Goal: Task Accomplishment & Management: Complete application form

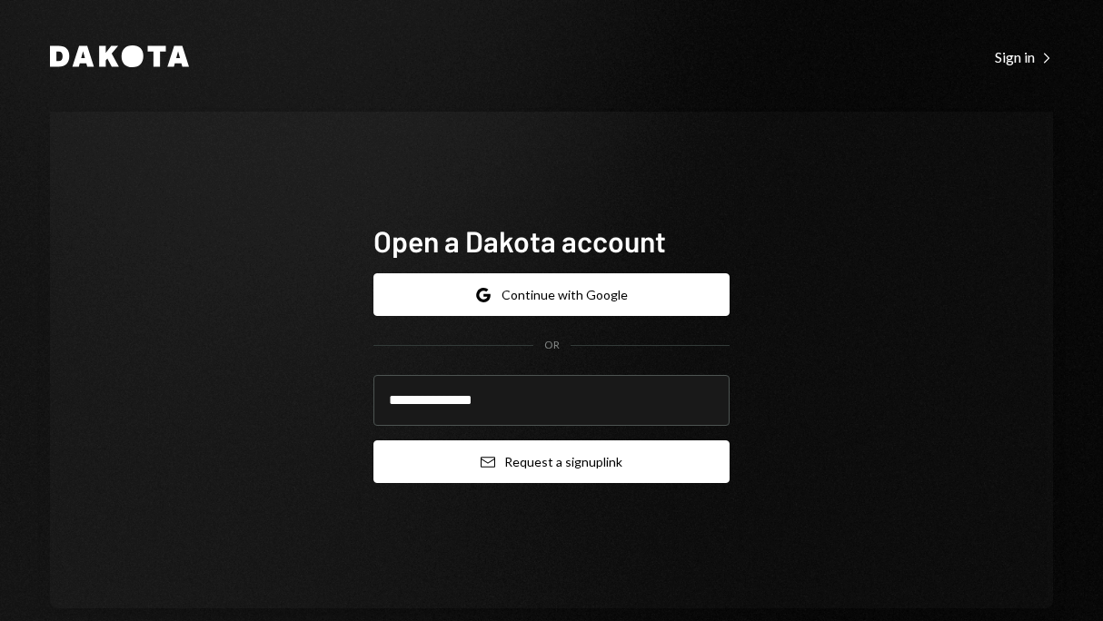
type input "**********"
click at [575, 476] on button "Email Request a sign up link" at bounding box center [551, 462] width 356 height 43
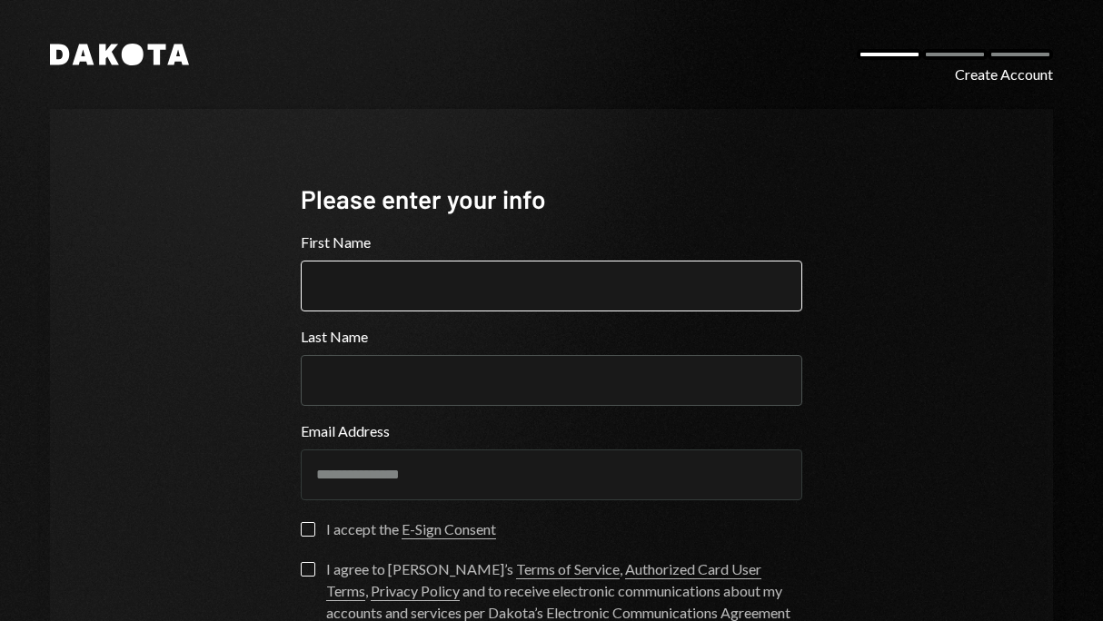
scroll to position [54, 0]
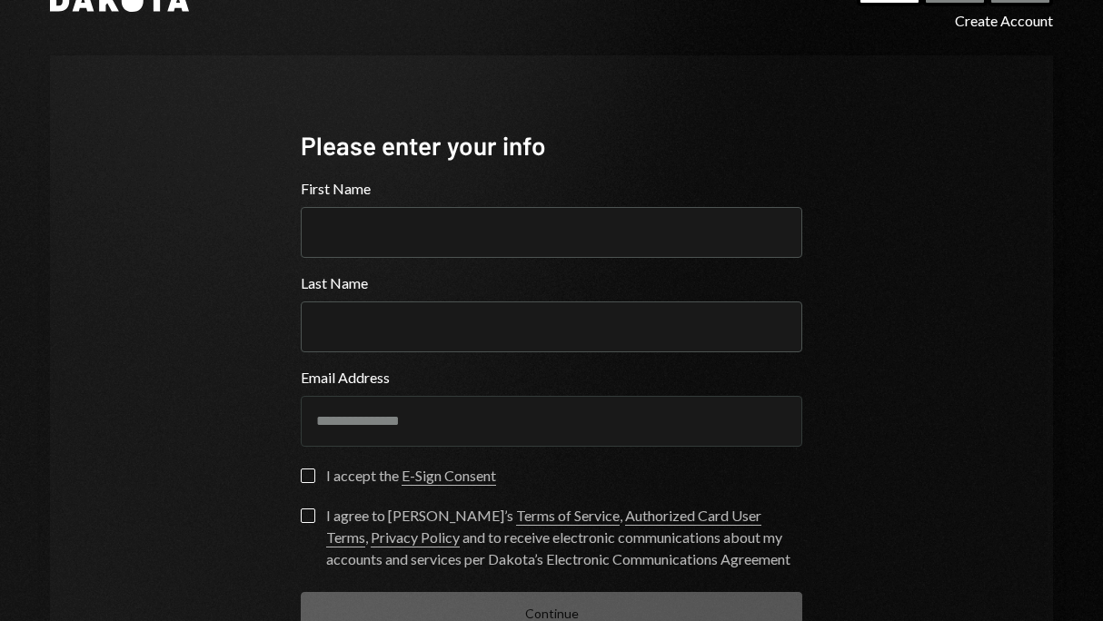
click at [306, 476] on button "I accept the E-Sign Consent" at bounding box center [308, 476] width 15 height 15
click at [308, 527] on label "I agree to Dakota’s Terms of Service , Authorized Card User Terms , Privacy Pol…" at bounding box center [551, 540] width 501 height 62
click at [308, 523] on button "I agree to Dakota’s Terms of Service , Authorized Card User Terms , Privacy Pol…" at bounding box center [308, 516] width 15 height 15
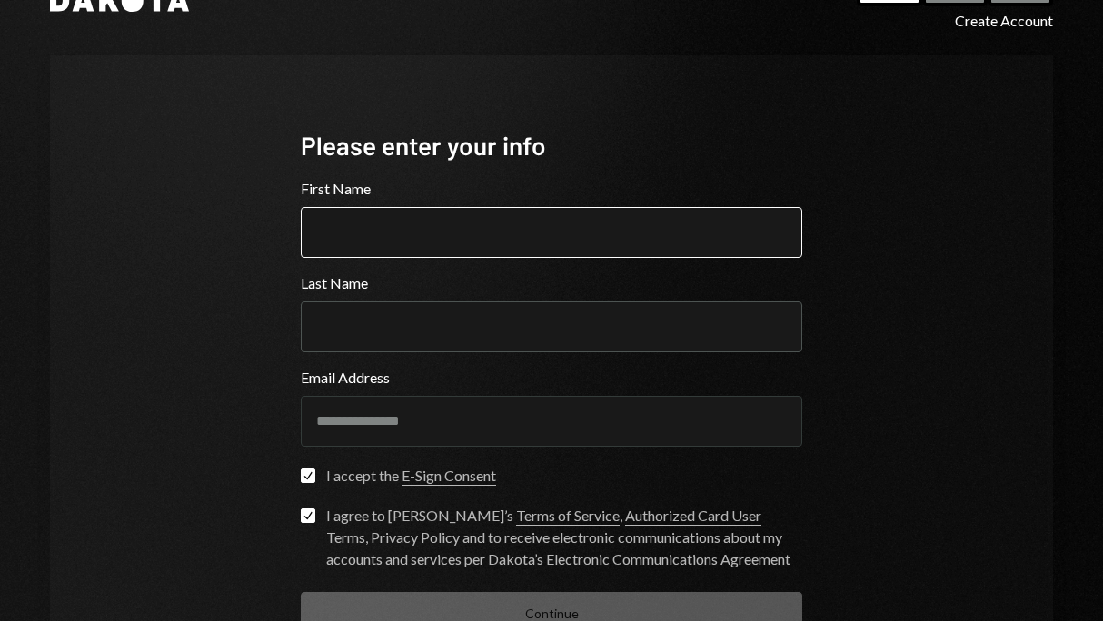
click at [355, 251] on input "First Name" at bounding box center [551, 232] width 501 height 51
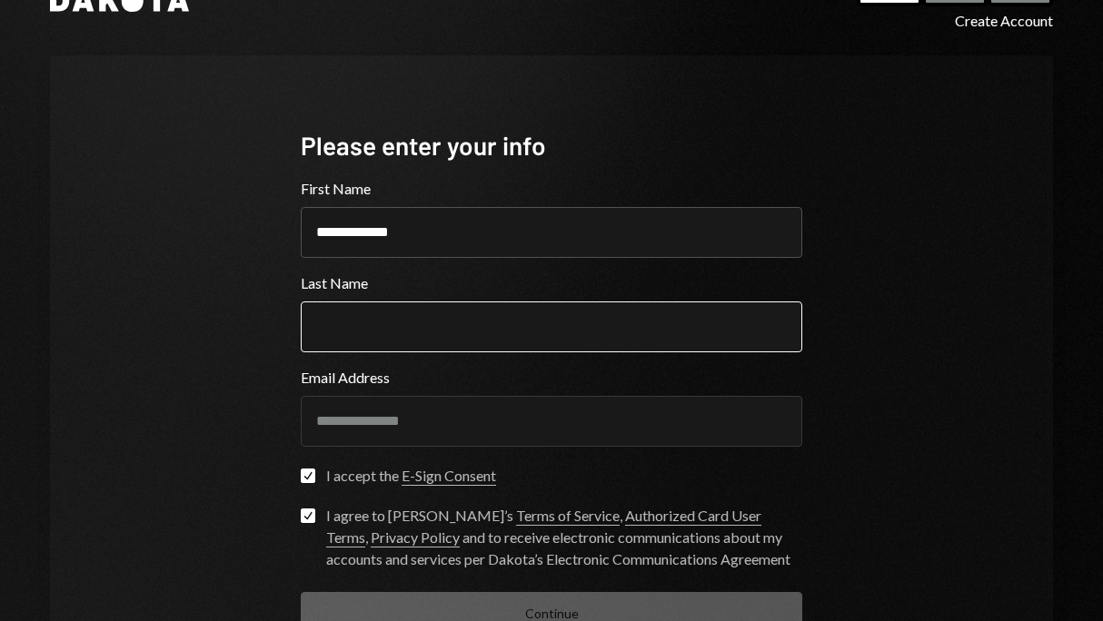
type input "**********"
click at [356, 323] on input "Last Name" at bounding box center [551, 327] width 501 height 51
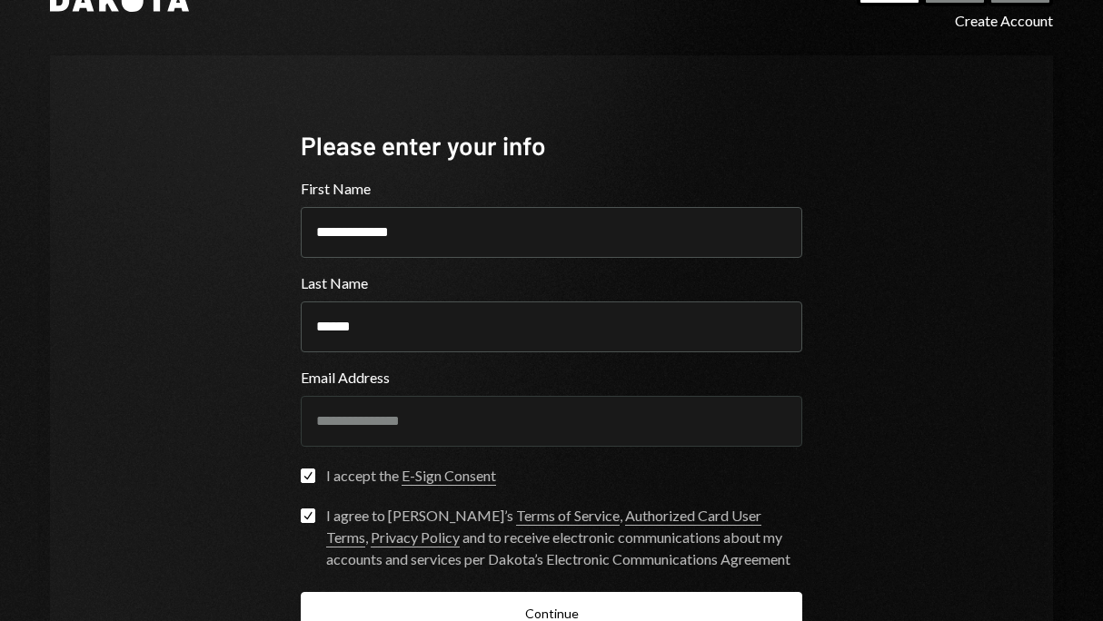
type input "******"
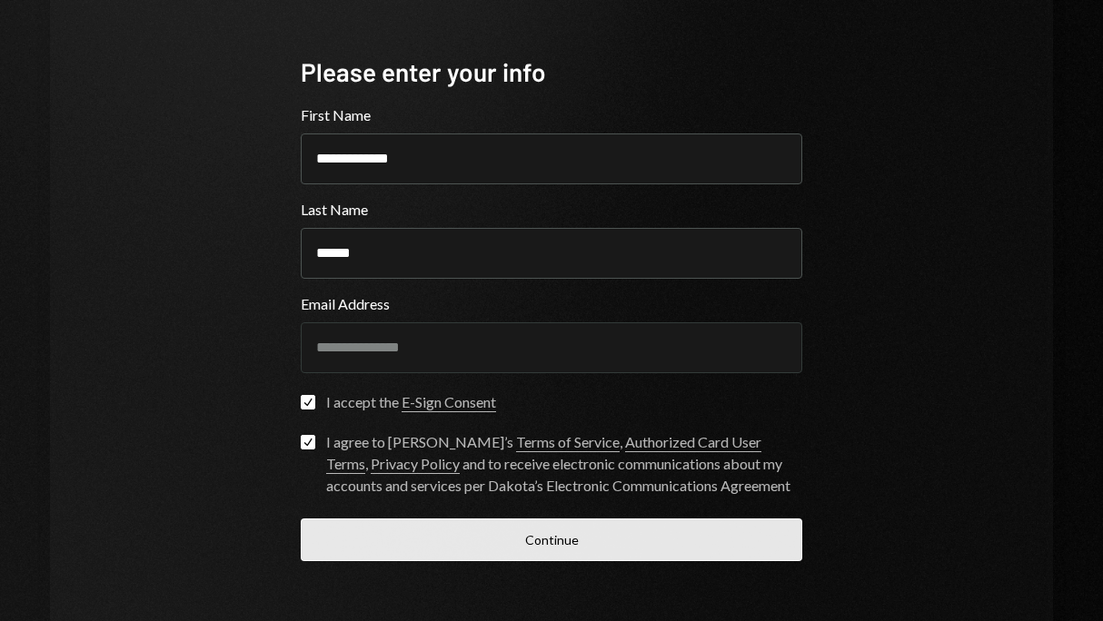
click at [424, 548] on button "Continue" at bounding box center [551, 540] width 501 height 43
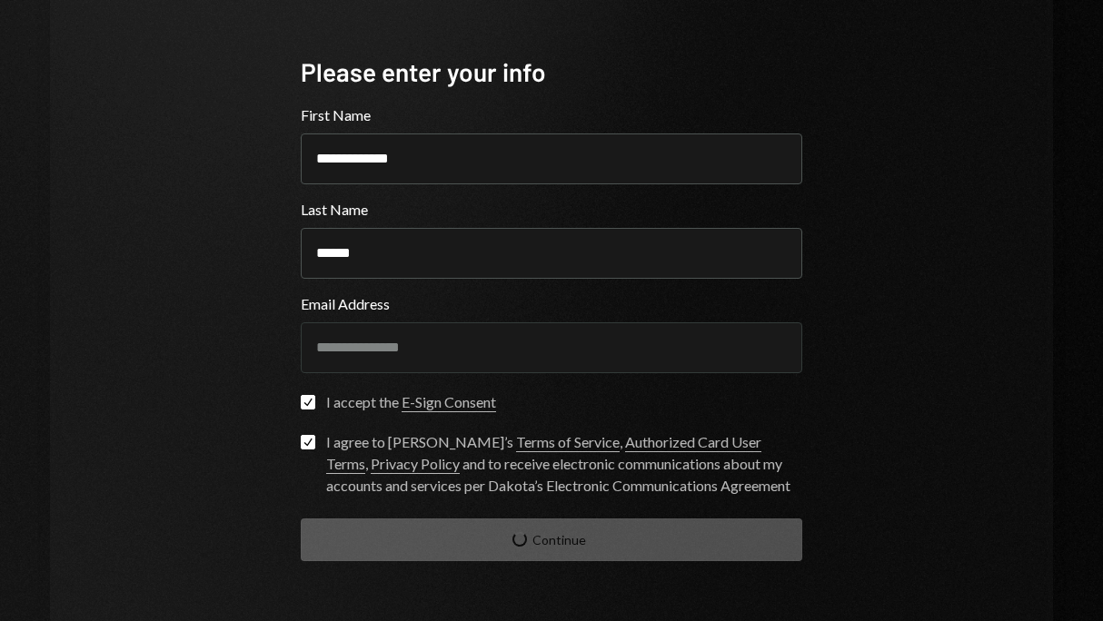
scroll to position [28, 0]
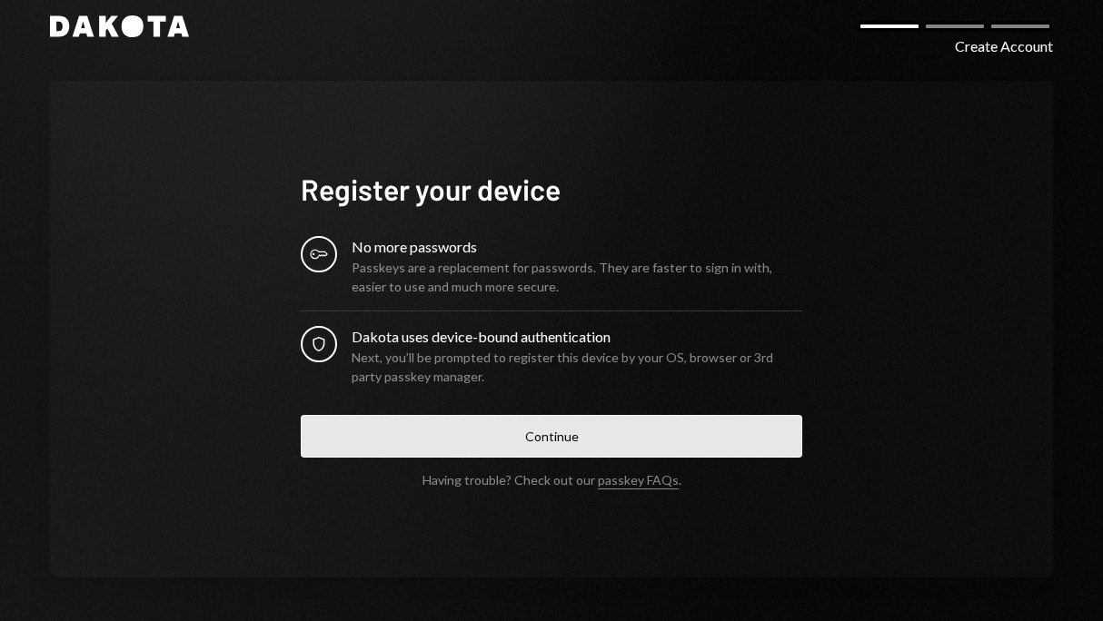
click at [501, 441] on button "Continue" at bounding box center [551, 436] width 501 height 43
click at [515, 425] on button "Continue" at bounding box center [551, 436] width 501 height 43
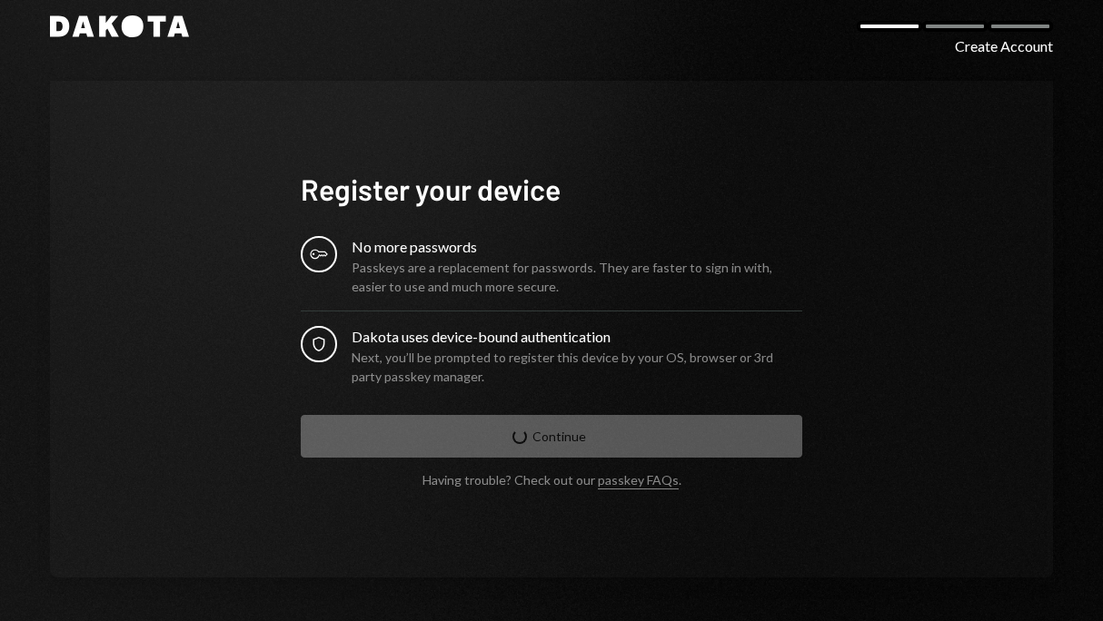
click at [114, 197] on div "Register your device Key No more passwords Passkeys are a replacement for passw…" at bounding box center [551, 329] width 1003 height 497
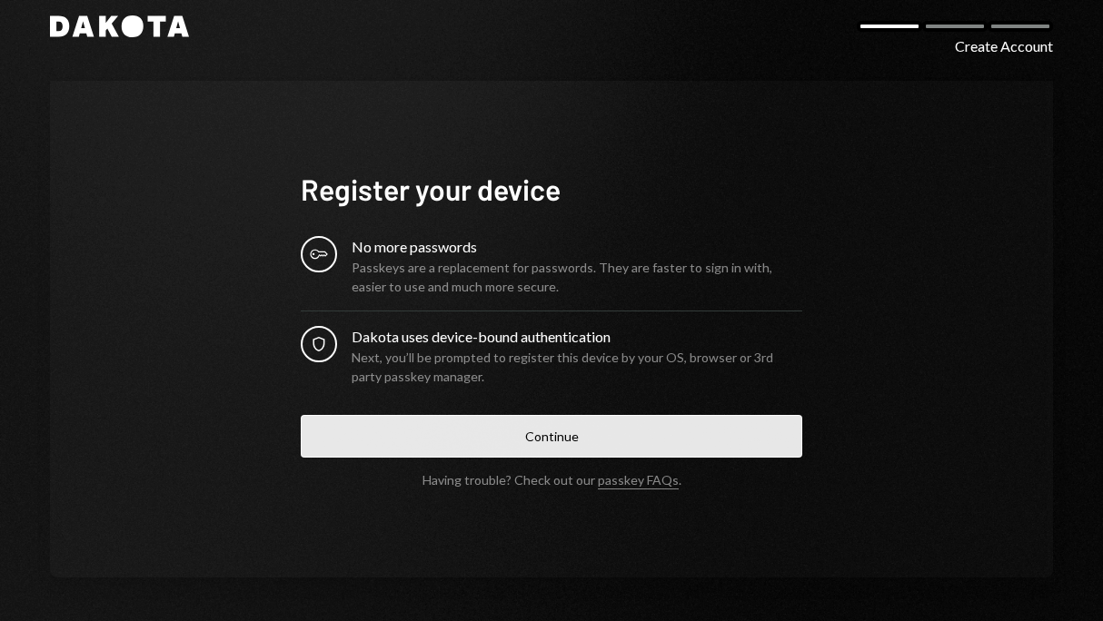
click at [533, 440] on button "Continue" at bounding box center [551, 436] width 501 height 43
click at [480, 433] on button "Continue" at bounding box center [551, 436] width 501 height 43
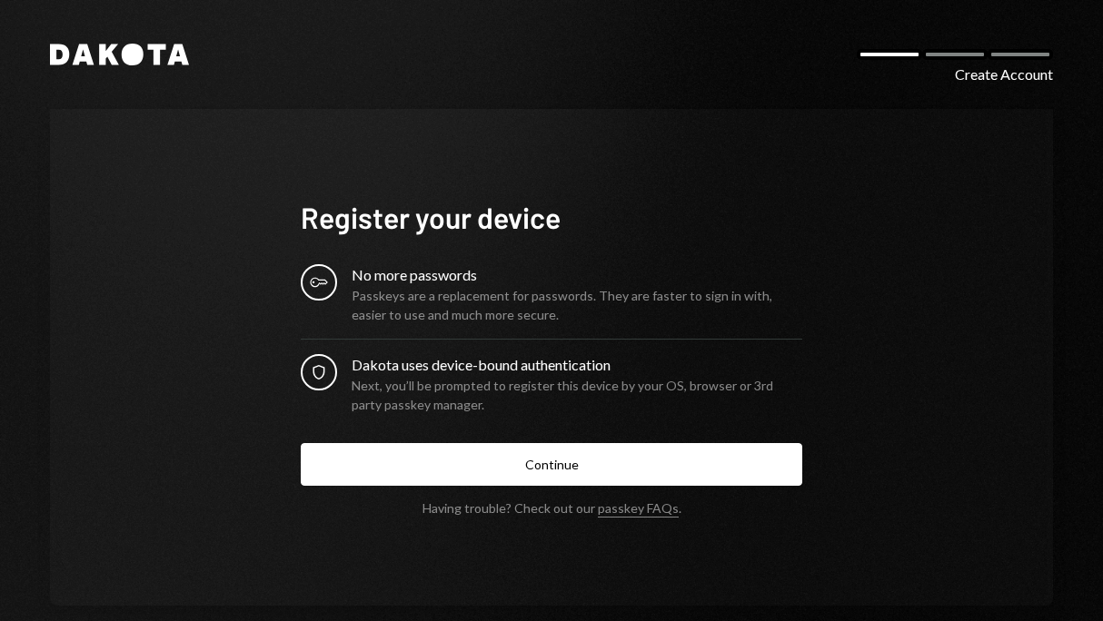
scroll to position [28, 0]
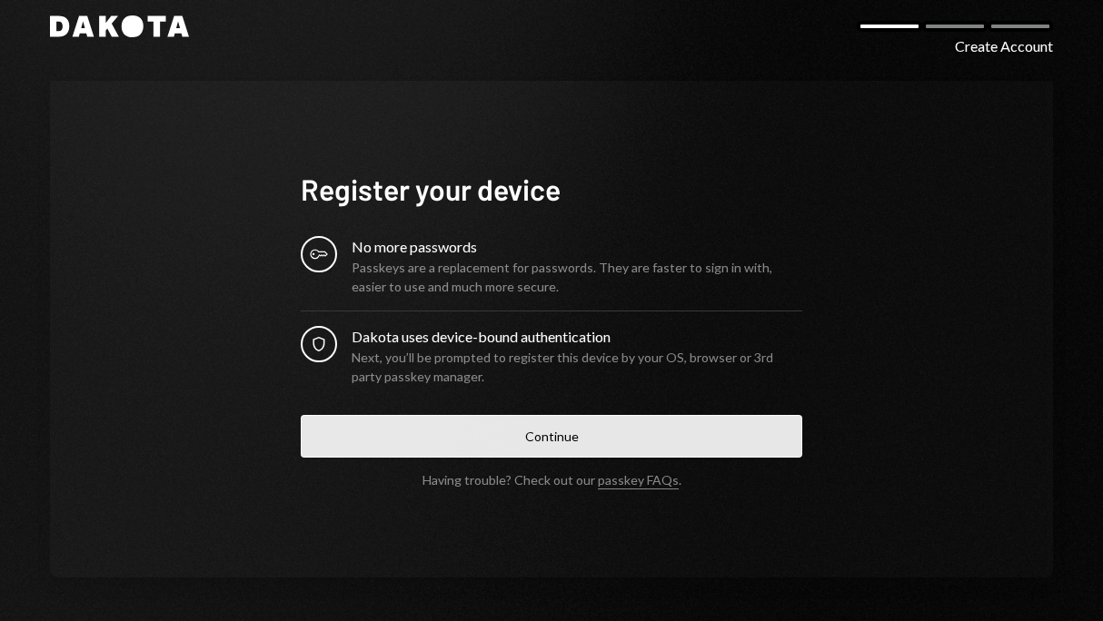
click at [546, 445] on button "Continue" at bounding box center [551, 436] width 501 height 43
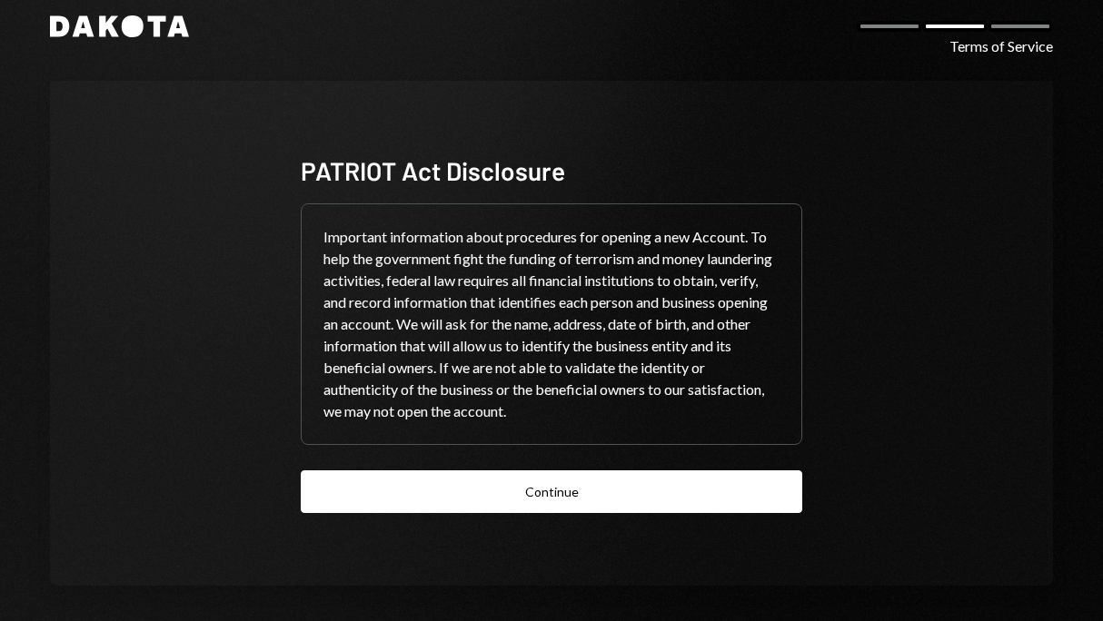
click at [101, 266] on div "PATRIOT Act Disclosure Important information about procedures for opening a new…" at bounding box center [551, 333] width 1003 height 505
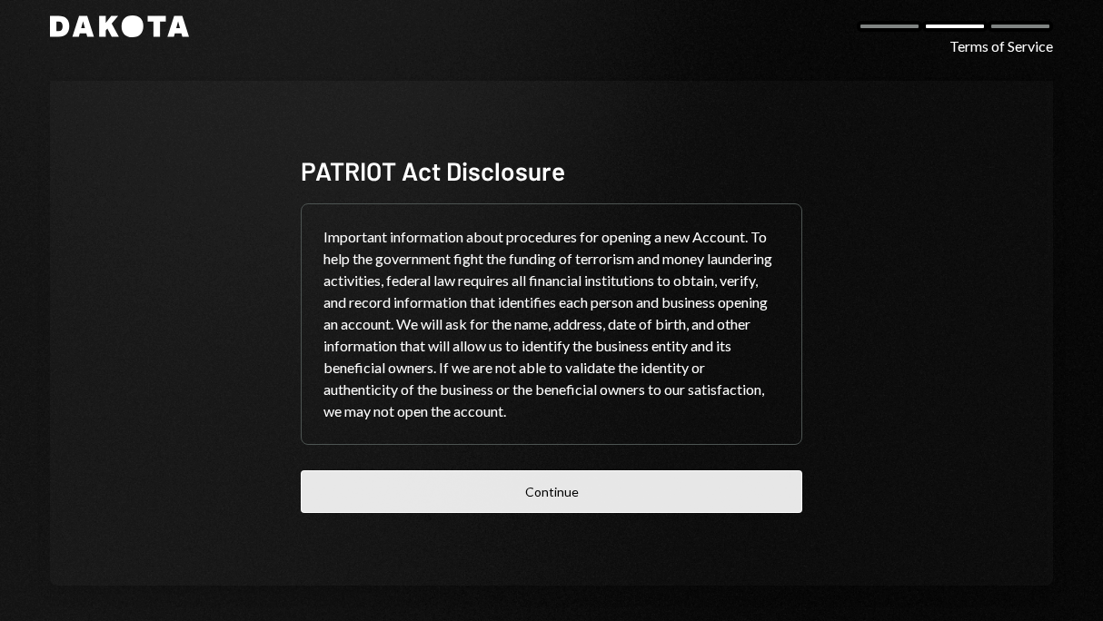
click at [478, 499] on button "Continue" at bounding box center [551, 492] width 501 height 43
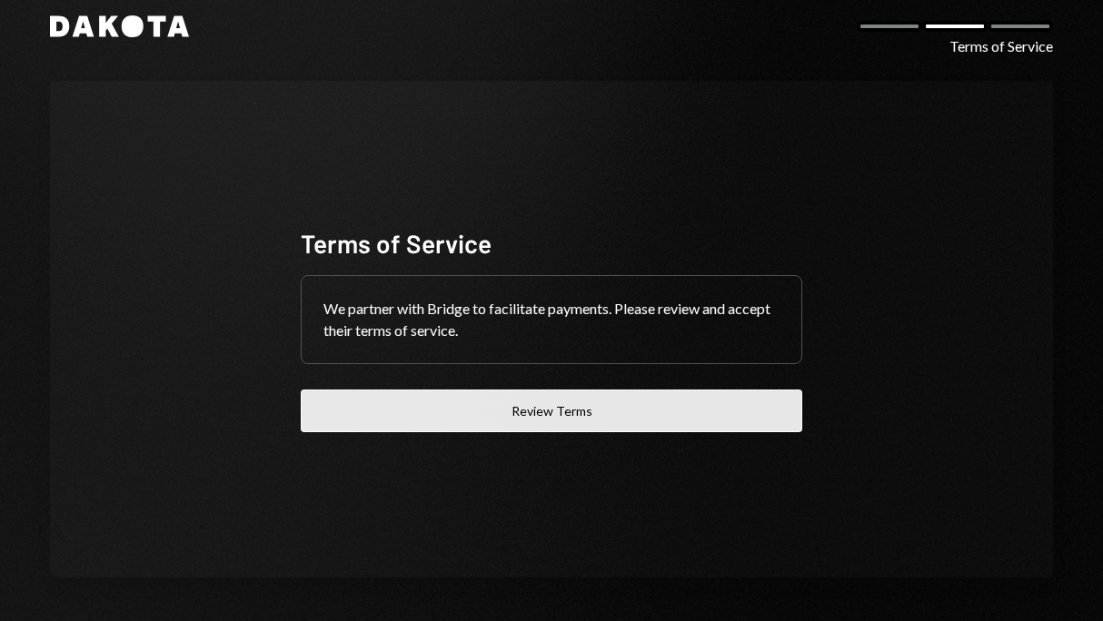
click at [513, 413] on button "Review Terms" at bounding box center [551, 411] width 501 height 43
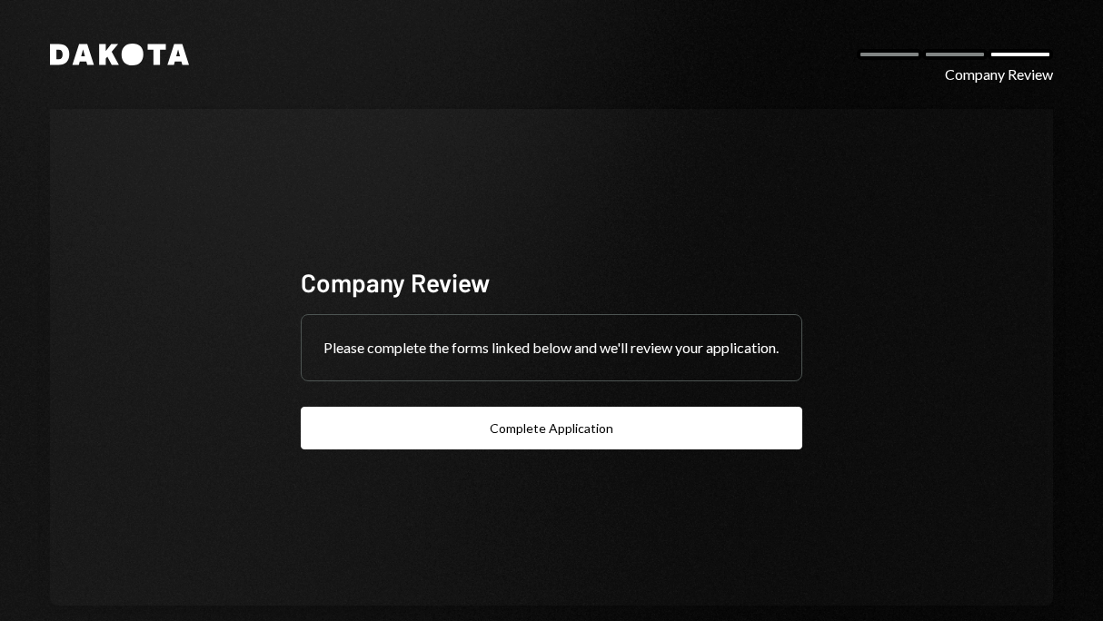
click at [526, 433] on button "Complete Application" at bounding box center [551, 428] width 501 height 43
